Goal: Find specific page/section: Find specific page/section

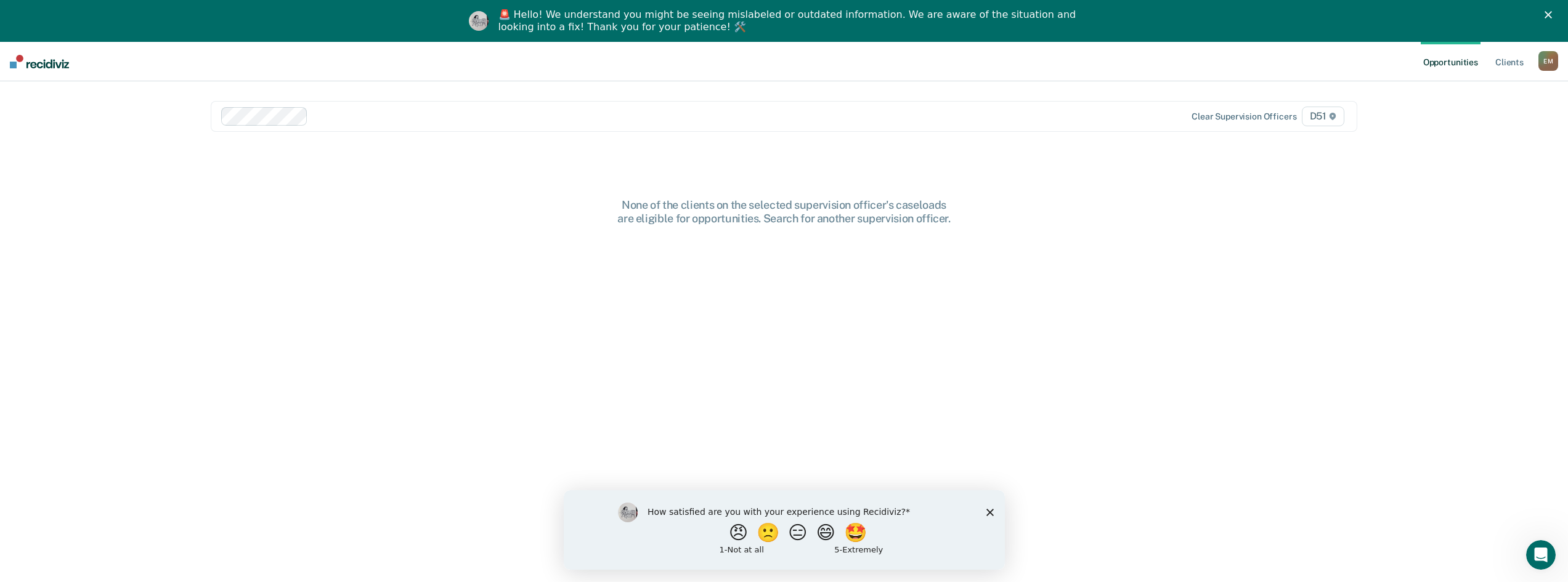
scroll to position [60, 0]
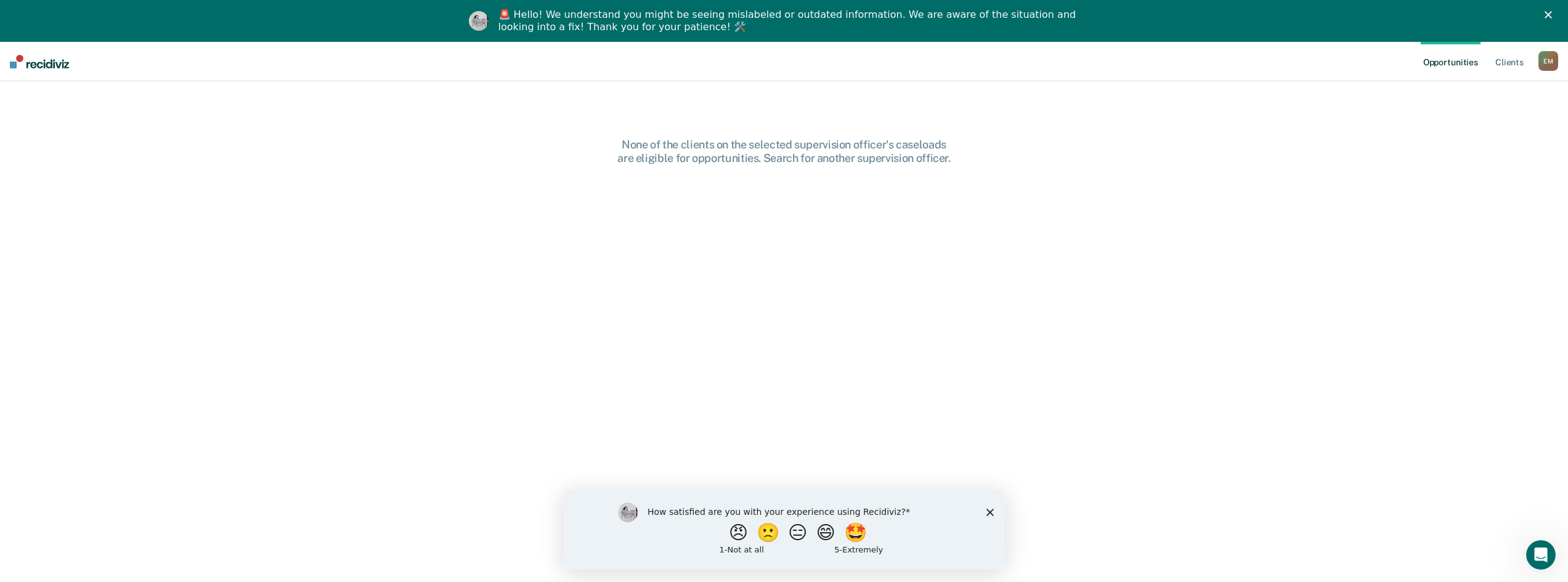
click at [990, 521] on div "How satisfied are you with your experience using Recidiviz? 😠 🙁 😑 😄 🤩 1 - Not a…" at bounding box center [784, 529] width 441 height 79
click at [992, 509] on polygon "Close survey" at bounding box center [989, 512] width 7 height 7
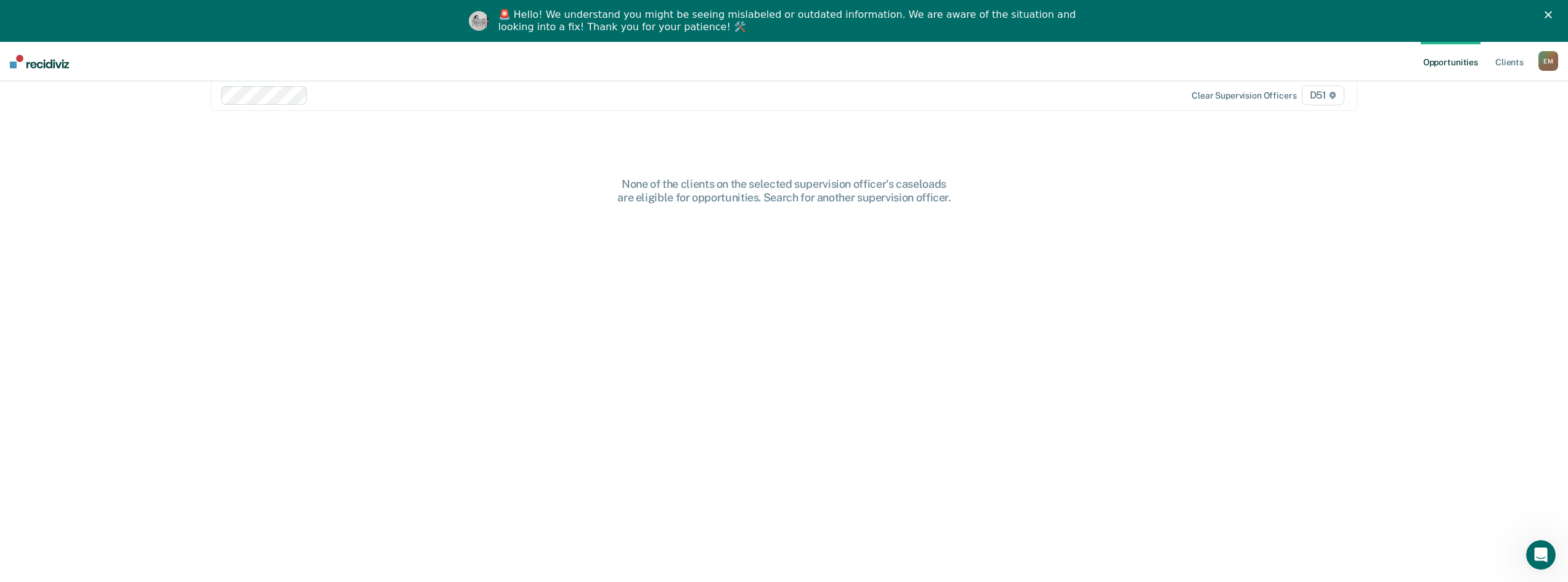
scroll to position [0, 0]
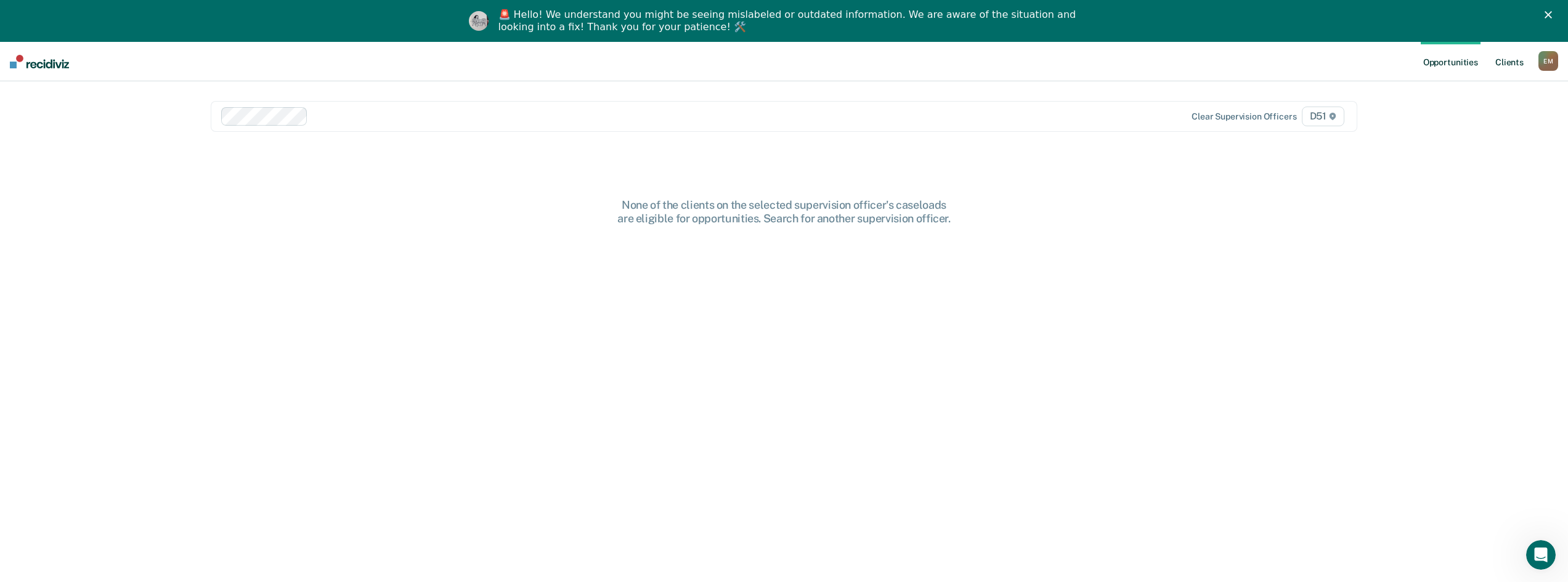
click at [1512, 63] on link "Client s" at bounding box center [1510, 61] width 34 height 39
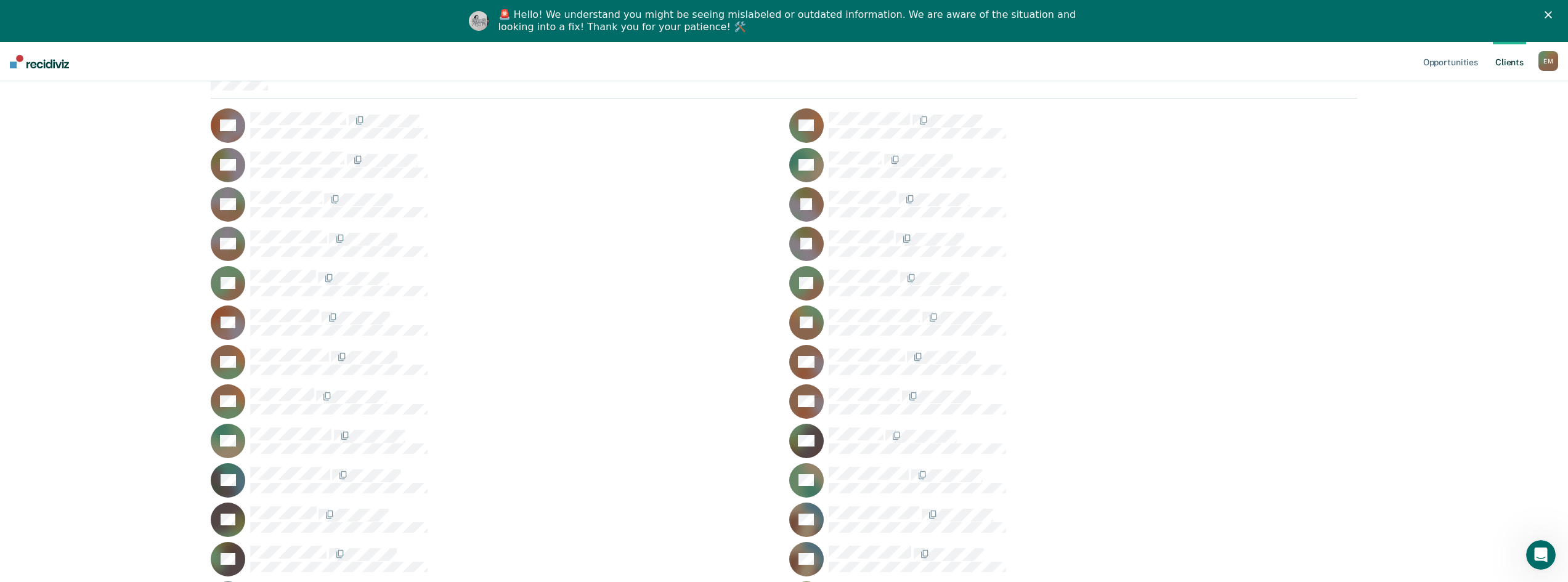
scroll to position [123, 0]
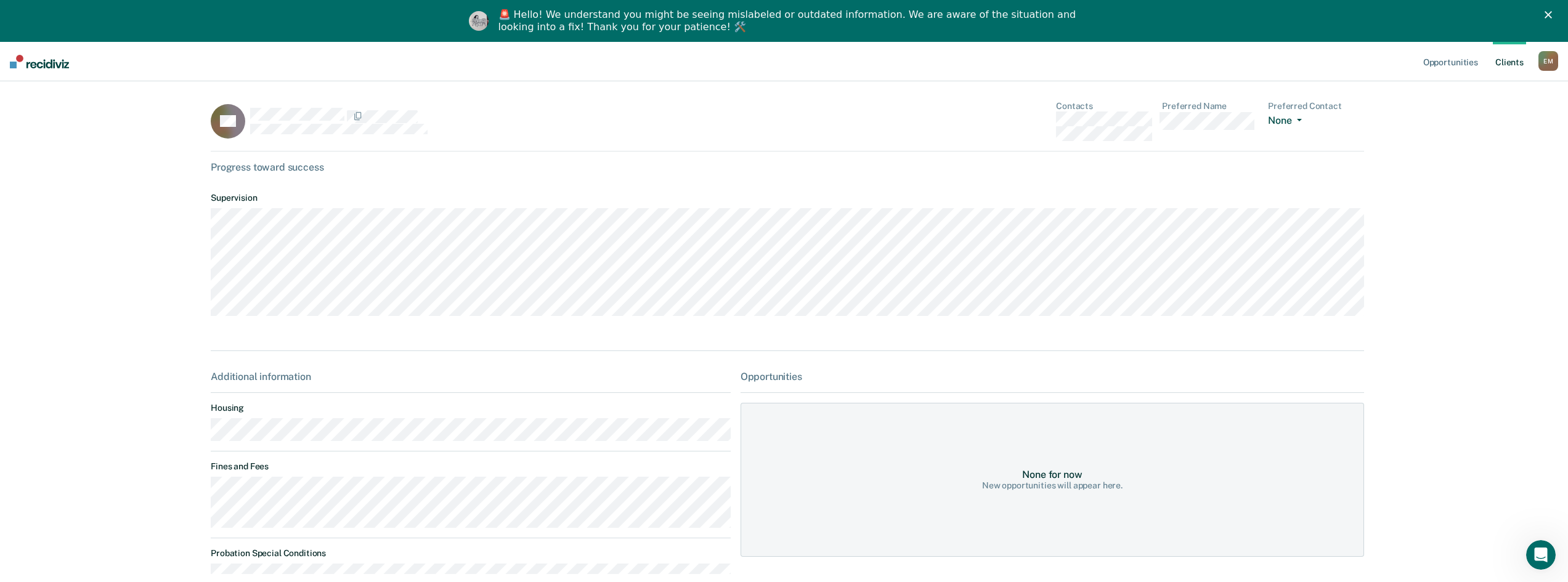
click at [1288, 118] on button "None" at bounding box center [1287, 121] width 38 height 14
click at [1511, 115] on div "Opportunities Client s [PERSON_NAME] E M Profile How it works Log Out Home RB C…" at bounding box center [784, 368] width 1568 height 652
